Goal: Task Accomplishment & Management: Complete application form

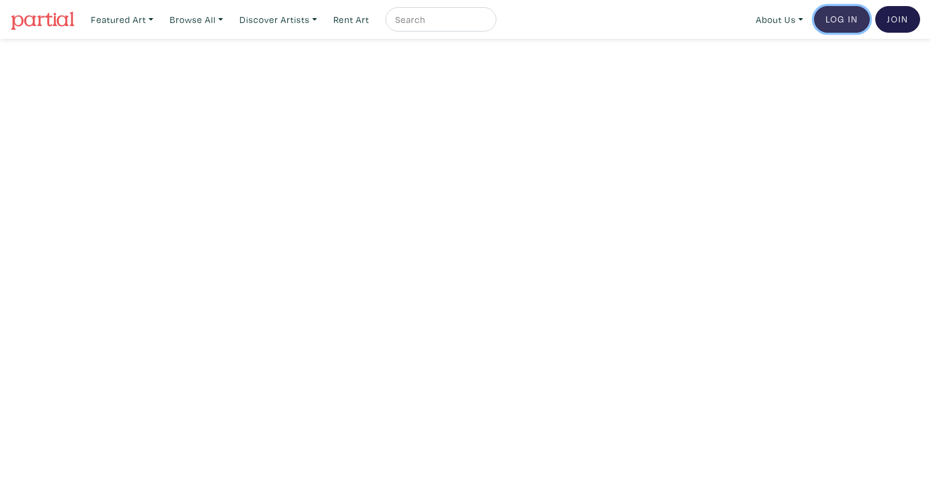
click at [850, 21] on link "Log In" at bounding box center [842, 19] width 56 height 27
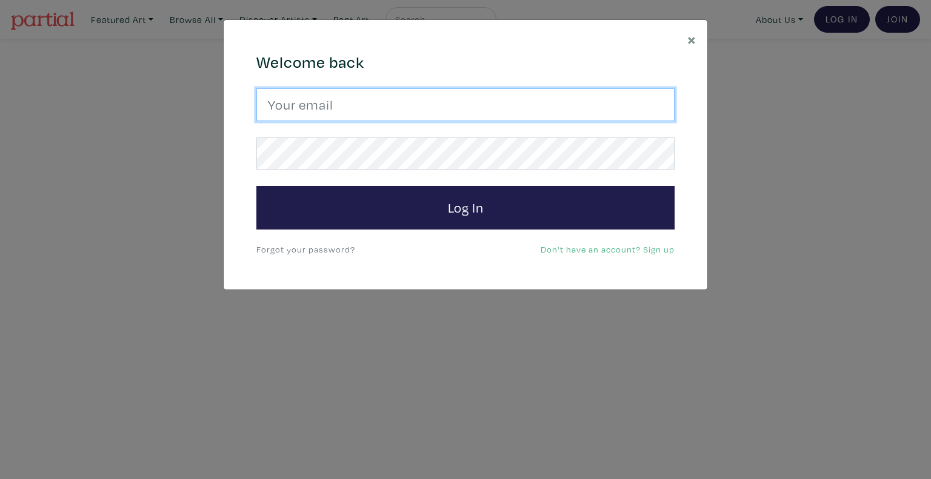
type input "[EMAIL_ADDRESS][DOMAIN_NAME]"
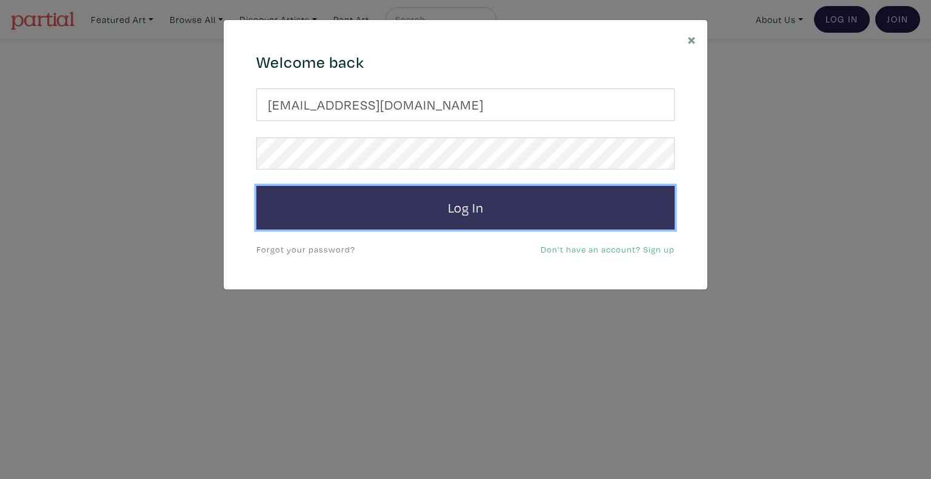
click at [373, 212] on button "Log In" at bounding box center [465, 208] width 418 height 44
click at [459, 207] on button "Log In" at bounding box center [465, 208] width 418 height 44
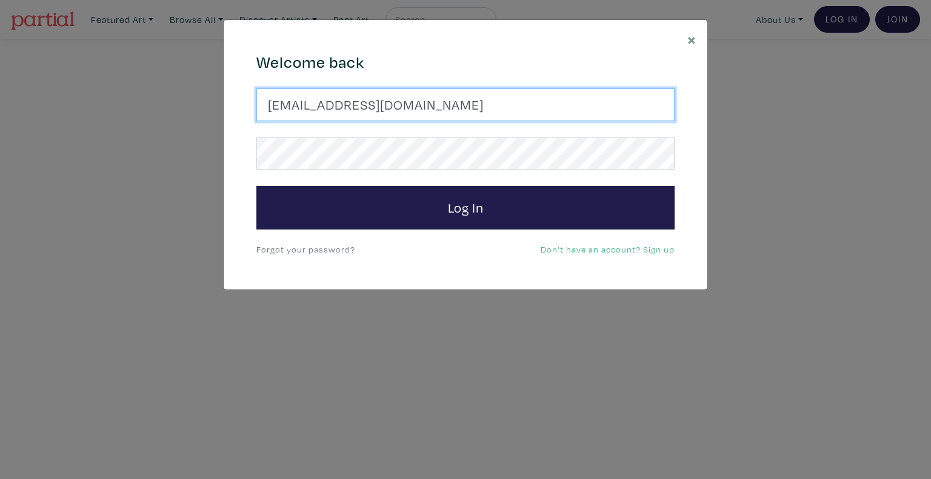
click at [350, 120] on input "talpazfridman@gmail.com" at bounding box center [465, 104] width 418 height 33
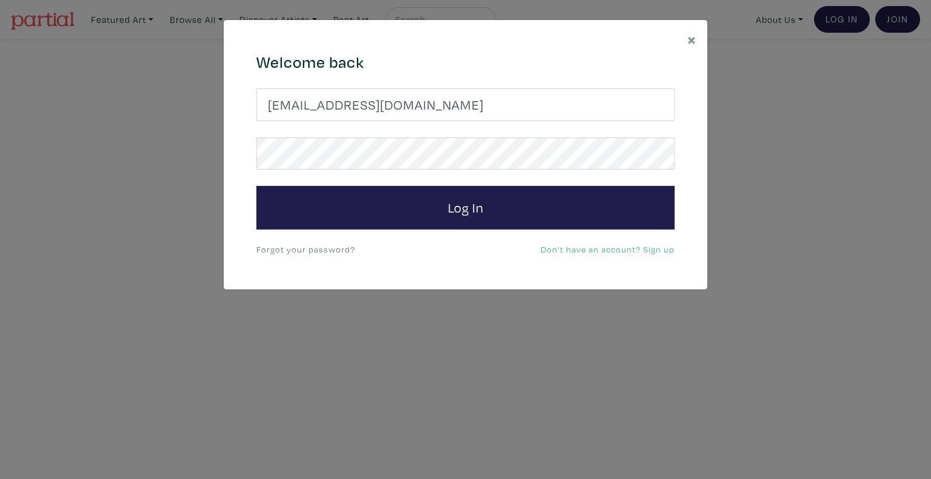
click at [296, 251] on link "Forgot your password?" at bounding box center [305, 250] width 99 height 12
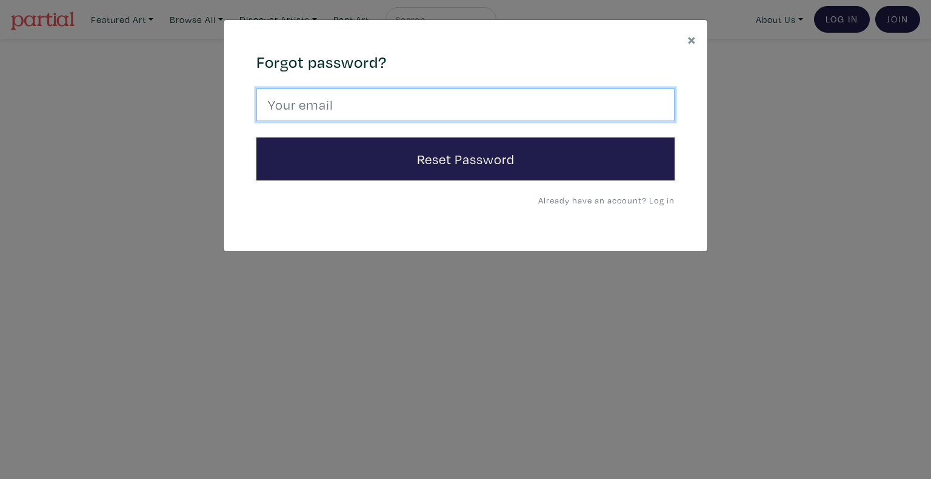
click at [344, 115] on input "email" at bounding box center [465, 104] width 418 height 33
type input "talpazfridman@gmail.com"
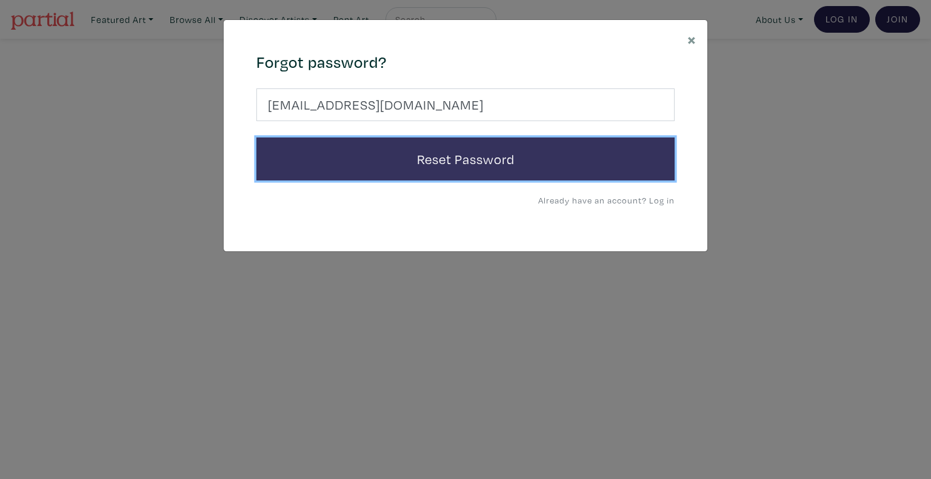
click at [379, 164] on button "Reset Password" at bounding box center [465, 160] width 418 height 44
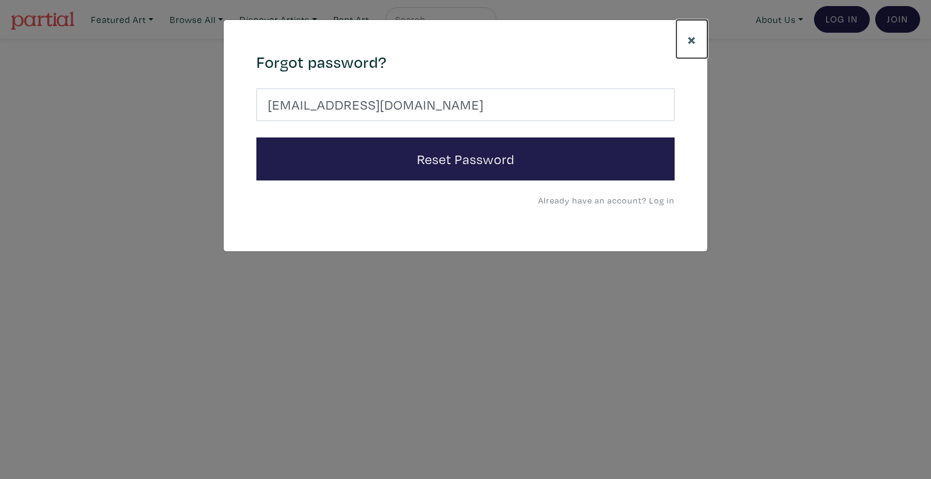
click at [694, 41] on span "×" at bounding box center [691, 38] width 9 height 21
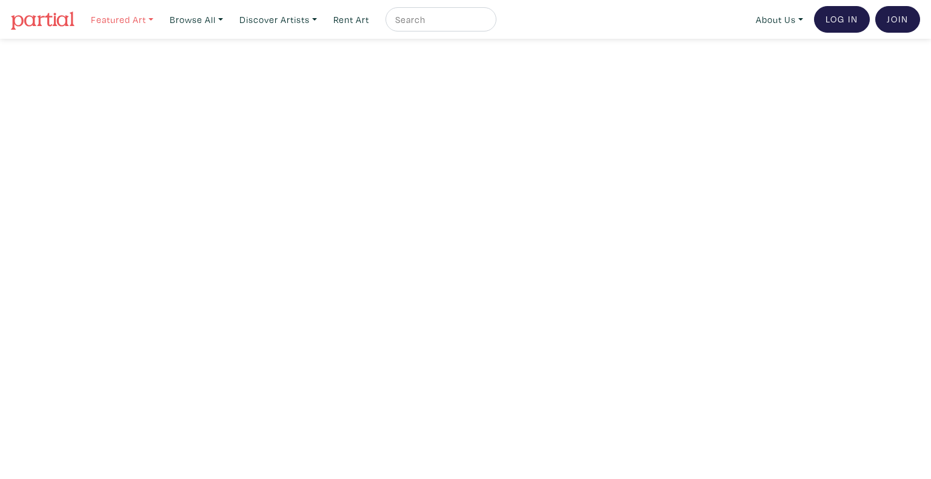
click at [138, 19] on link "Featured Art" at bounding box center [121, 19] width 73 height 25
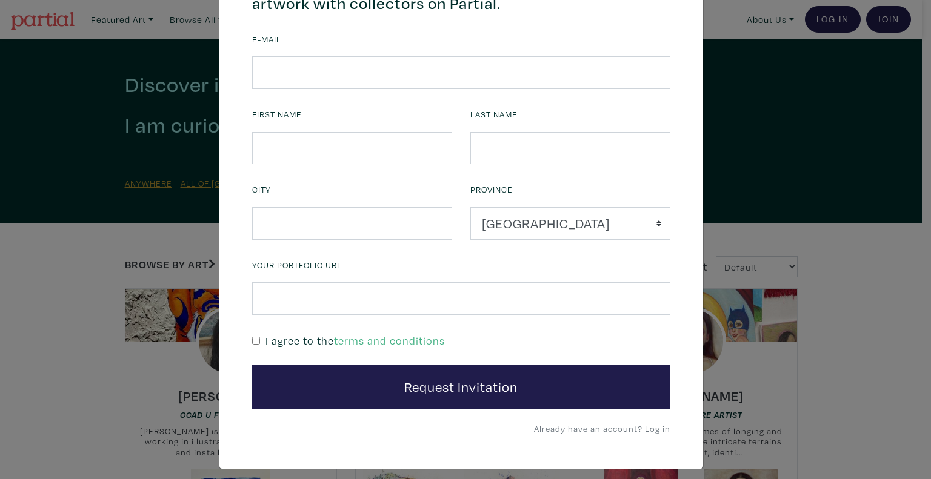
scroll to position [110, 0]
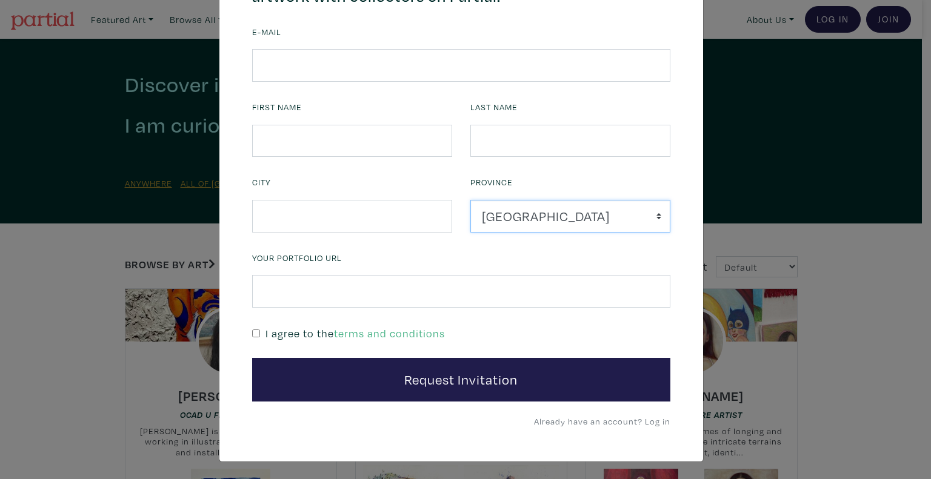
click at [581, 213] on select "[GEOGRAPHIC_DATA] [GEOGRAPHIC_DATA] [GEOGRAPHIC_DATA] [GEOGRAPHIC_DATA] [GEOGRA…" at bounding box center [570, 216] width 200 height 33
click at [553, 255] on div "Your portfolio URL" at bounding box center [461, 278] width 418 height 59
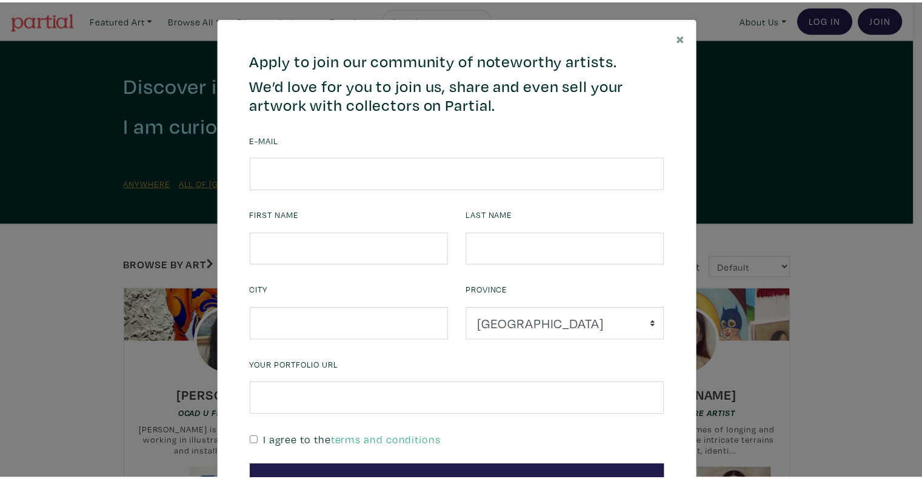
scroll to position [0, 0]
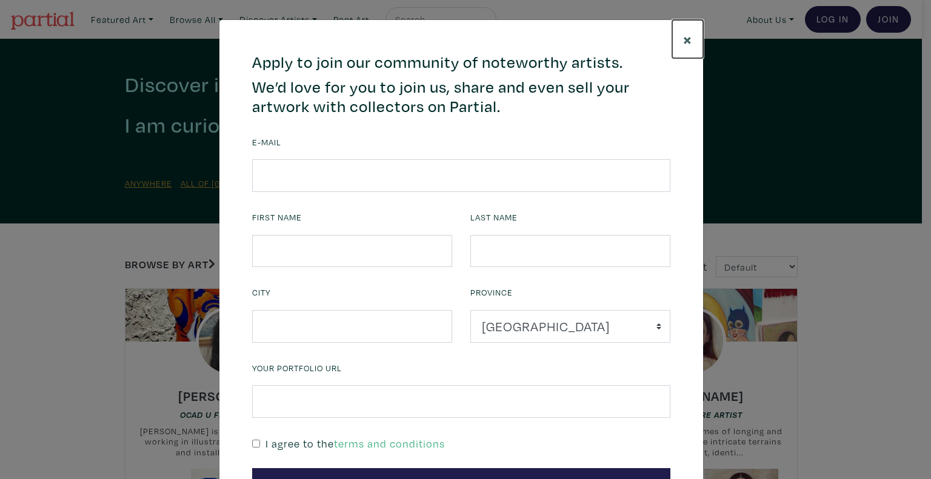
click at [683, 40] on span "×" at bounding box center [687, 38] width 9 height 21
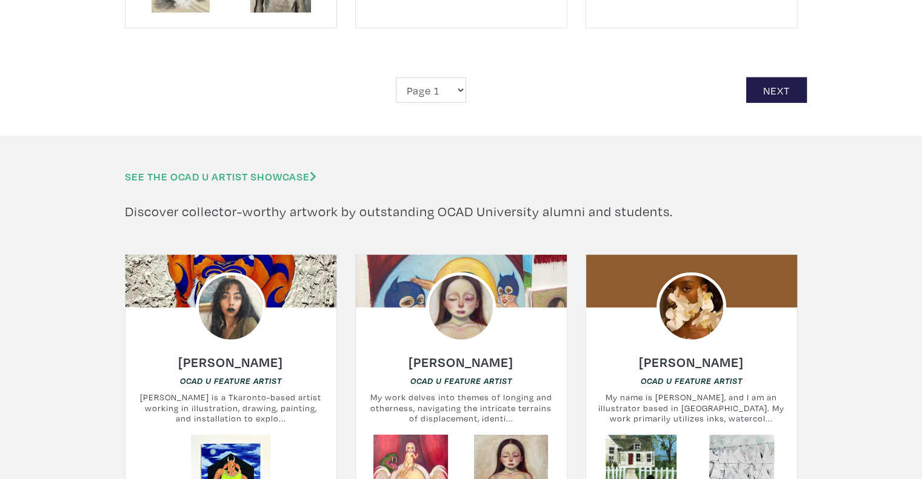
scroll to position [3333, 0]
